Goal: Navigation & Orientation: Find specific page/section

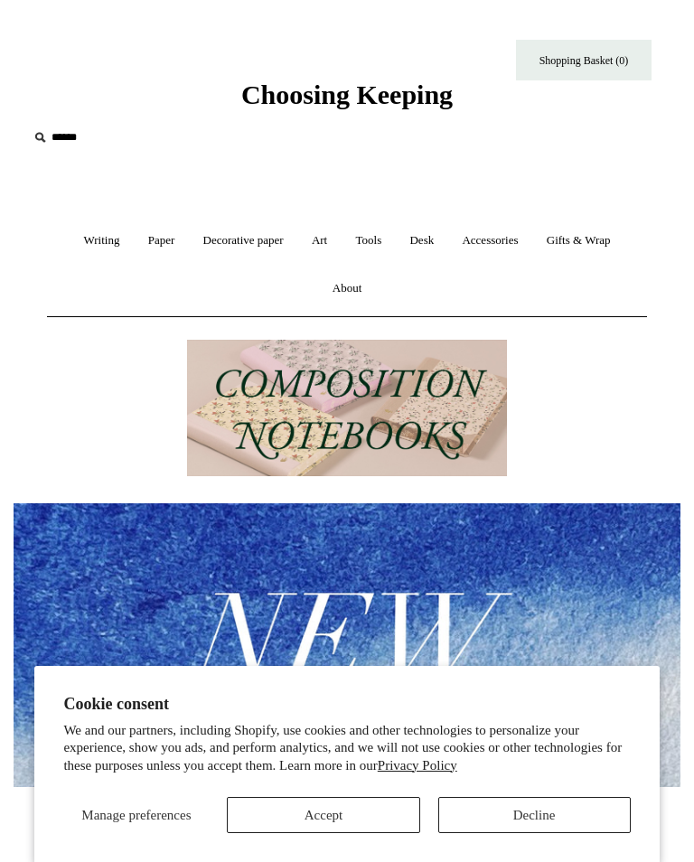
click at [546, 822] on button "Decline" at bounding box center [534, 815] width 192 height 36
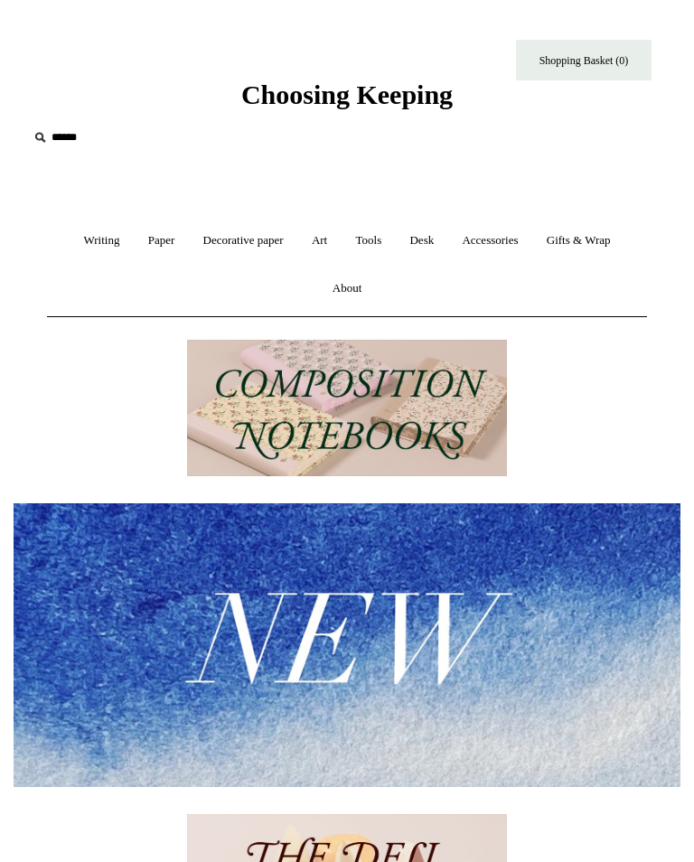
click at [493, 244] on link "Accessories +" at bounding box center [489, 241] width 81 height 48
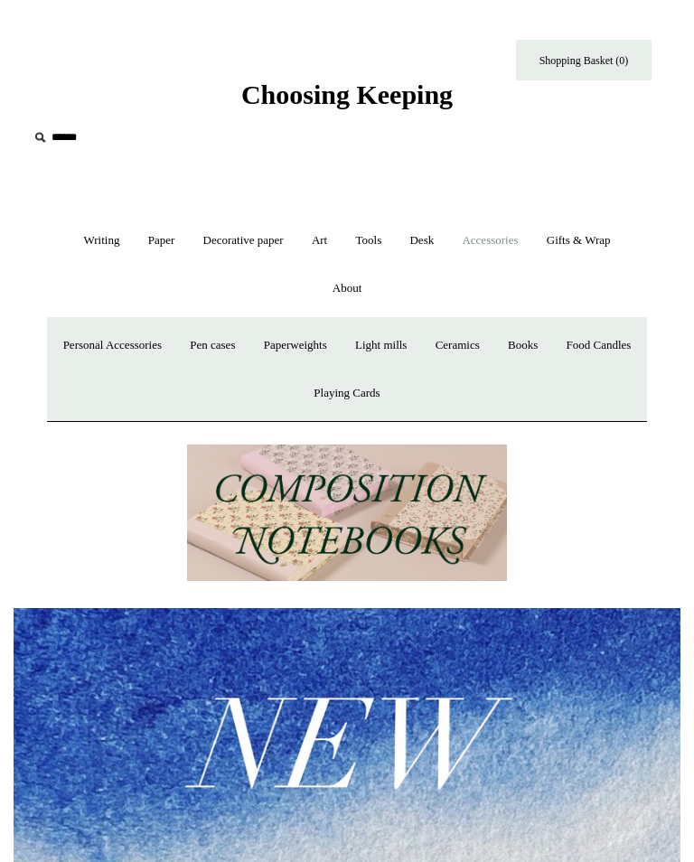
click at [550, 343] on link "Books" at bounding box center [522, 346] width 55 height 48
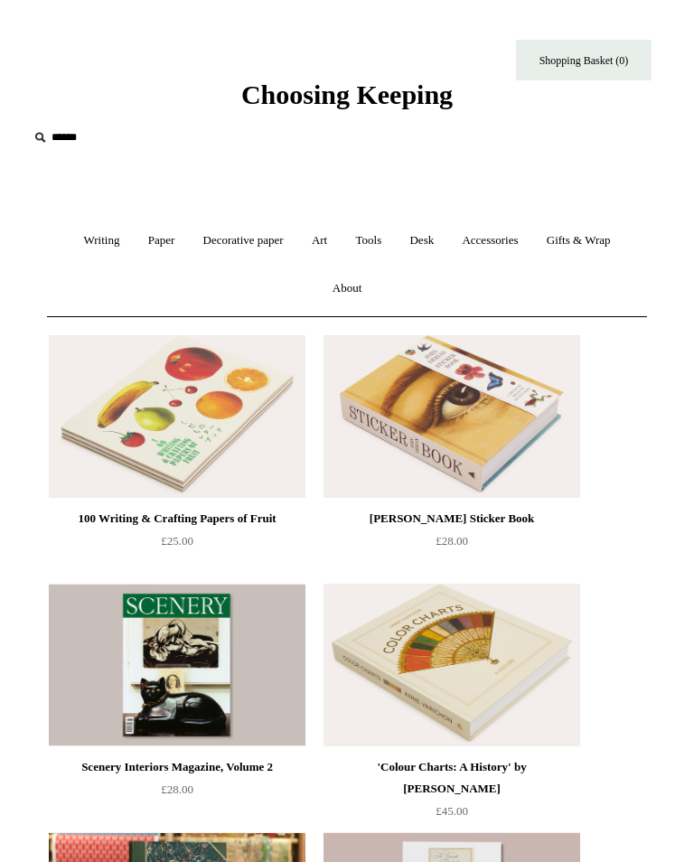
click at [86, 241] on link "Writing +" at bounding box center [100, 241] width 61 height 48
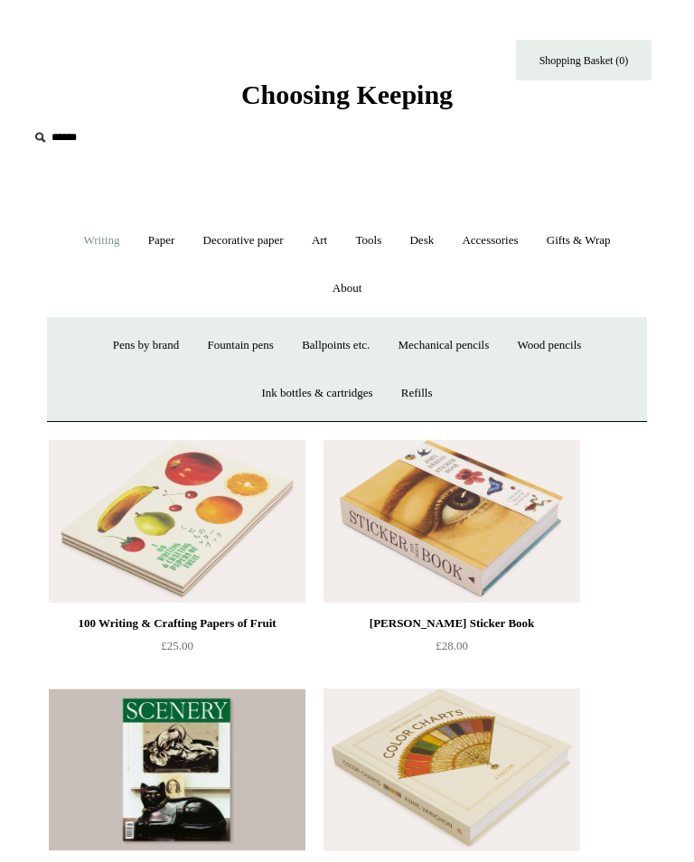
click at [154, 244] on link "Paper +" at bounding box center [161, 241] width 52 height 48
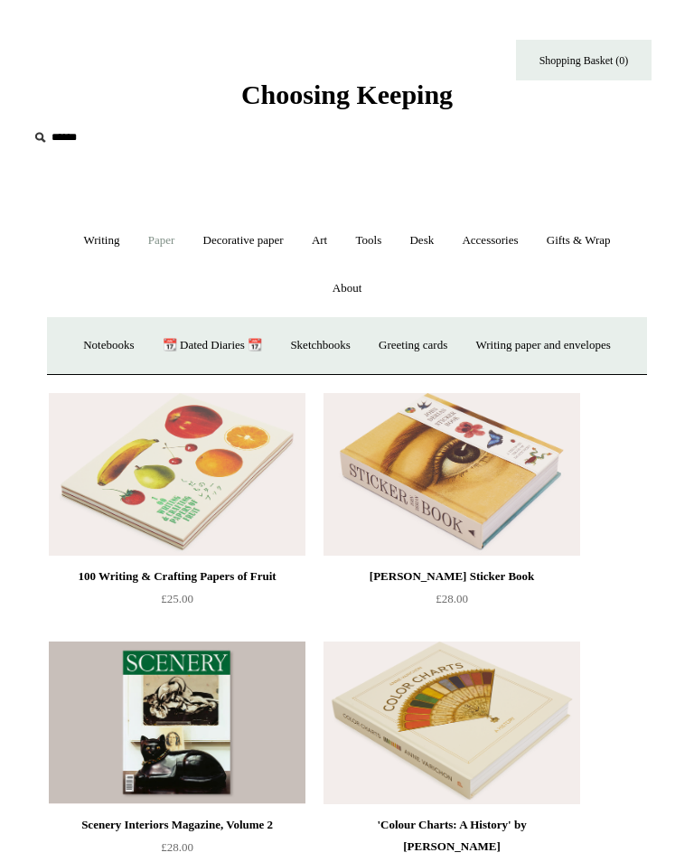
click at [247, 240] on link "Decorative paper +" at bounding box center [244, 241] width 106 height 48
click at [325, 242] on link "Art +" at bounding box center [319, 241] width 41 height 48
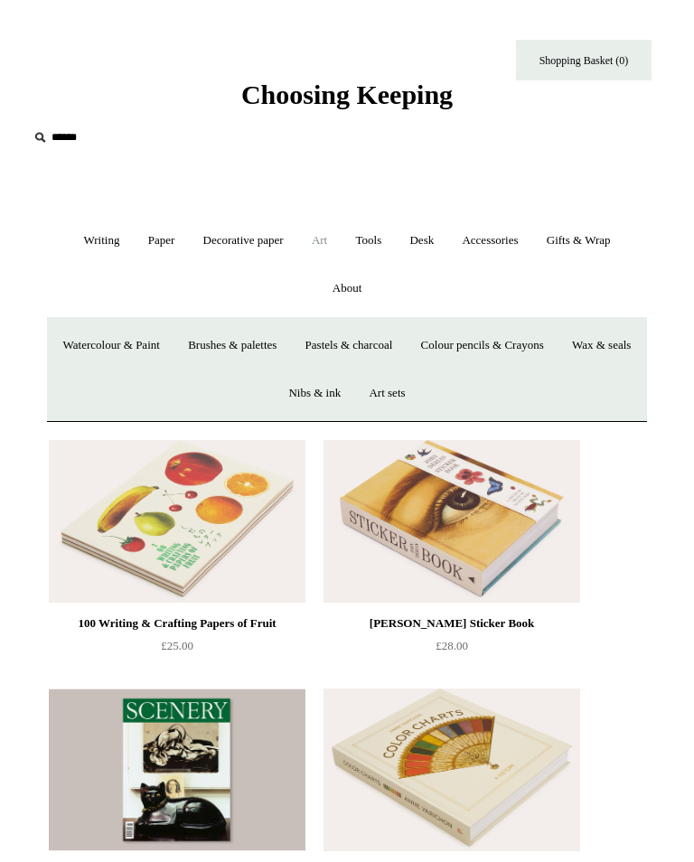
click at [372, 242] on link "Tools +" at bounding box center [368, 241] width 51 height 48
click at [427, 243] on link "Desk +" at bounding box center [422, 241] width 50 height 48
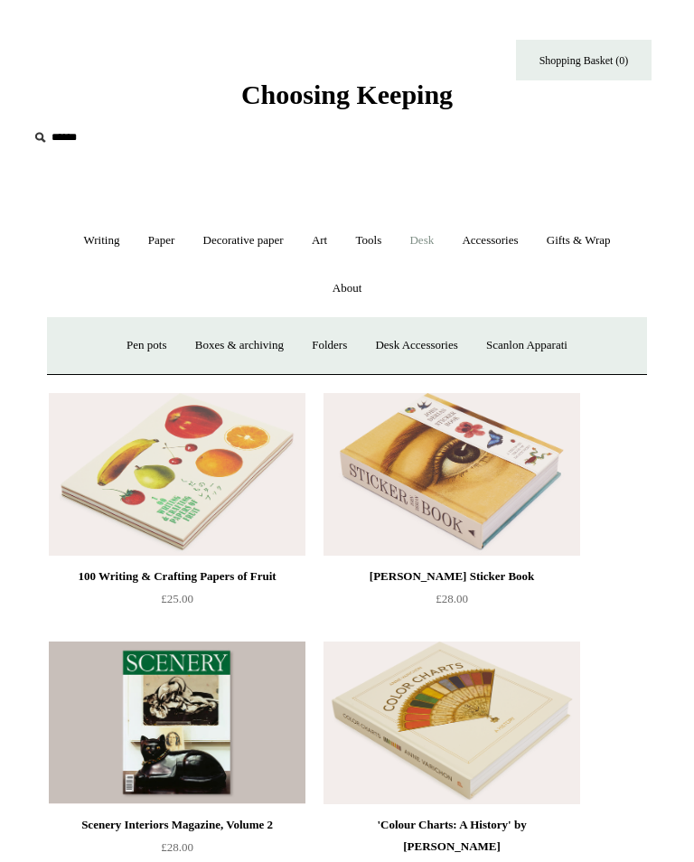
click at [504, 247] on link "Accessories +" at bounding box center [489, 241] width 81 height 48
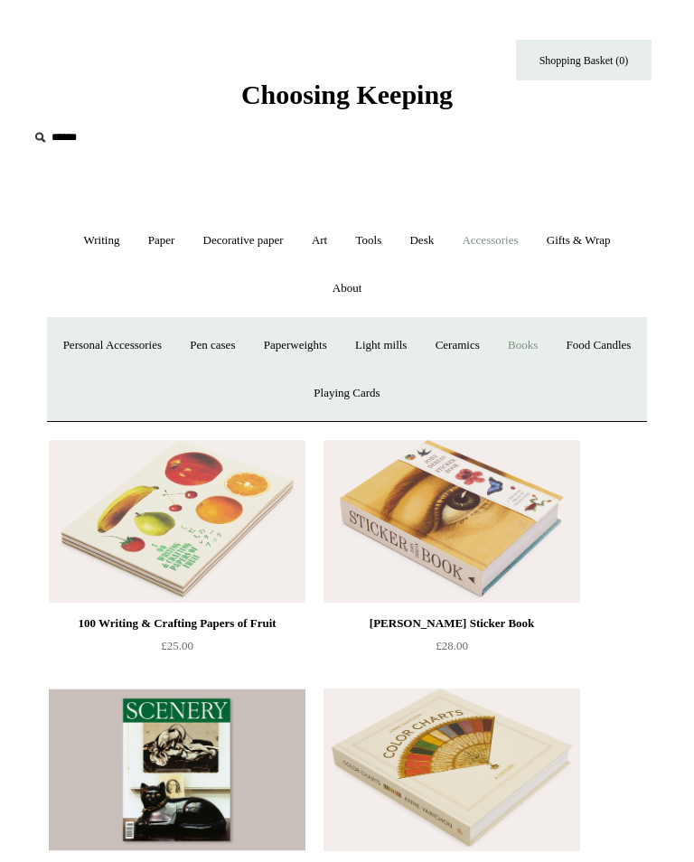
click at [586, 241] on link "Gifts & Wrap +" at bounding box center [578, 241] width 89 height 48
click at [595, 344] on link "Stickers" at bounding box center [563, 346] width 63 height 48
